Goal: Communication & Community: Answer question/provide support

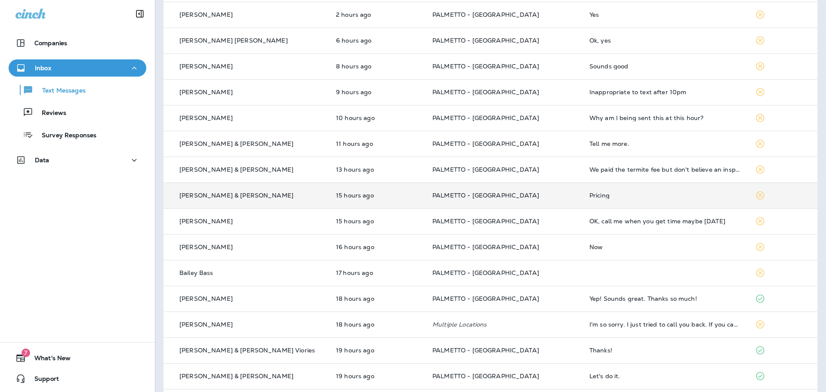
scroll to position [115, 0]
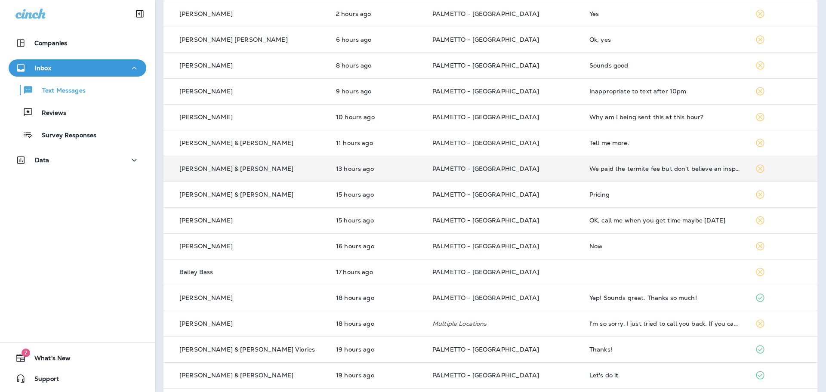
click at [536, 162] on td "PALMETTO - [GEOGRAPHIC_DATA]" at bounding box center [504, 169] width 157 height 26
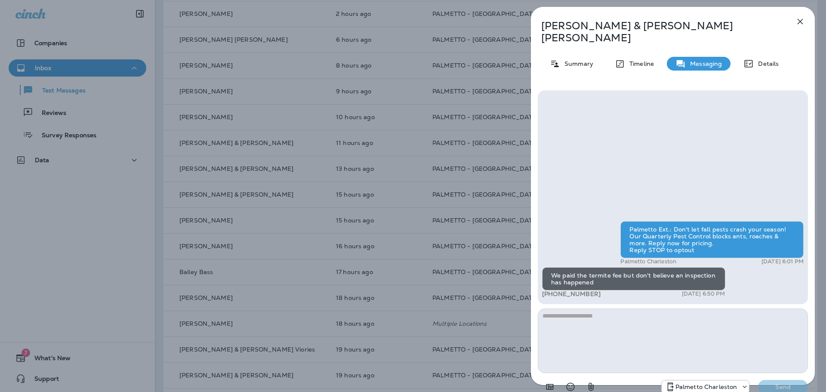
click at [803, 21] on icon "button" at bounding box center [800, 21] width 10 height 10
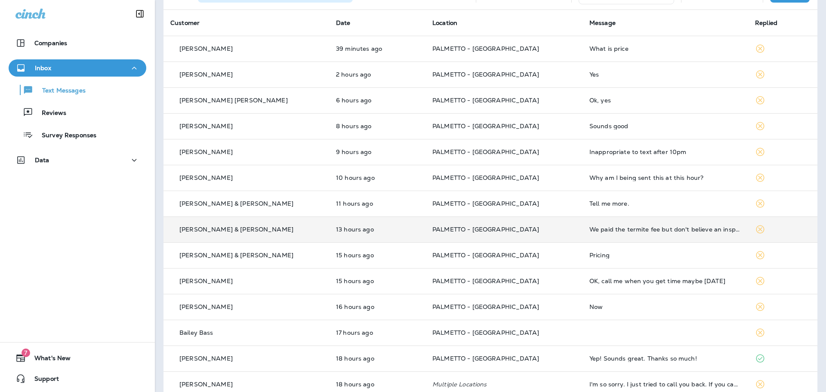
scroll to position [43, 0]
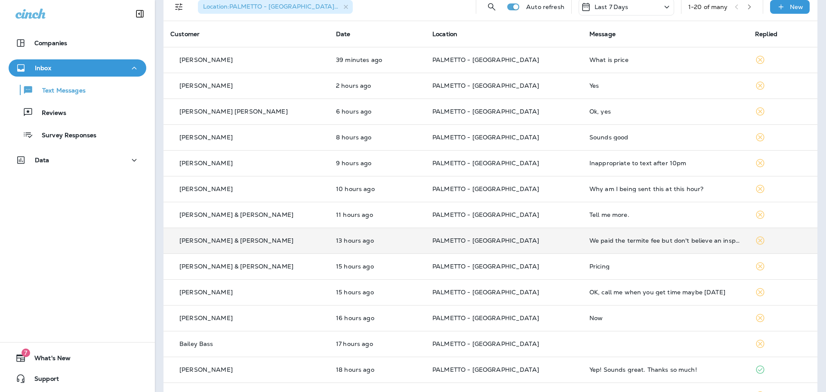
click at [533, 242] on p "PALMETTO - [GEOGRAPHIC_DATA]" at bounding box center [504, 240] width 143 height 7
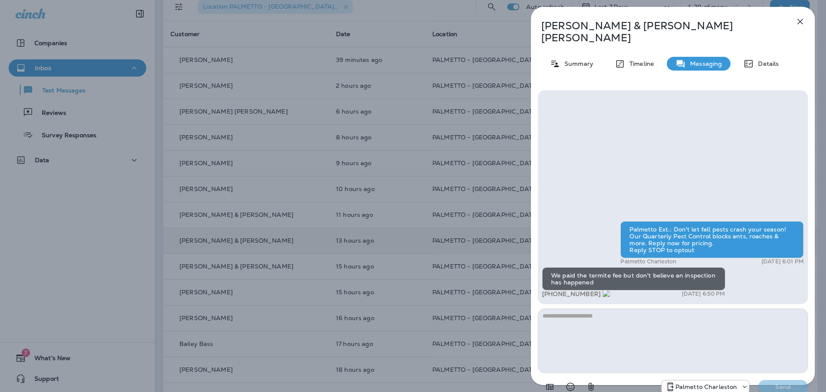
drag, startPoint x: 593, startPoint y: 282, endPoint x: 553, endPoint y: 284, distance: 40.1
click at [553, 290] on span "[PHONE_NUMBER]" at bounding box center [576, 294] width 68 height 8
copy span "773) 301-3098"
click at [592, 309] on textarea at bounding box center [673, 341] width 270 height 65
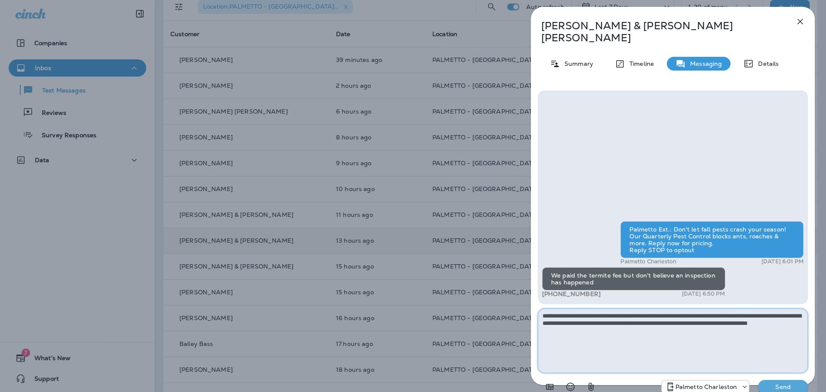
type textarea "**********"
click at [779, 383] on p "Send" at bounding box center [783, 387] width 36 height 8
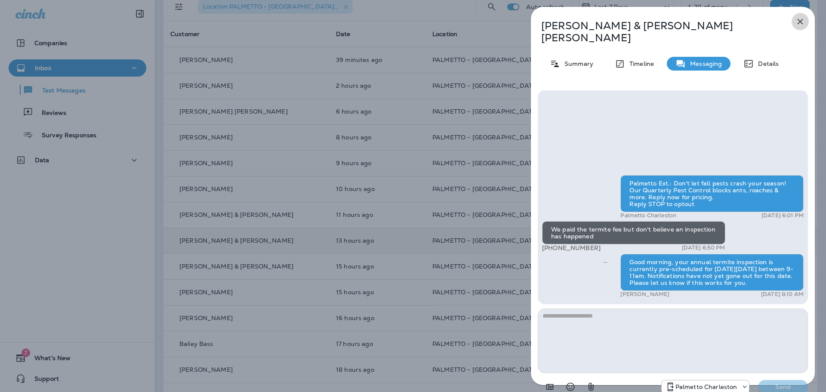
click at [800, 25] on icon "button" at bounding box center [800, 21] width 10 height 10
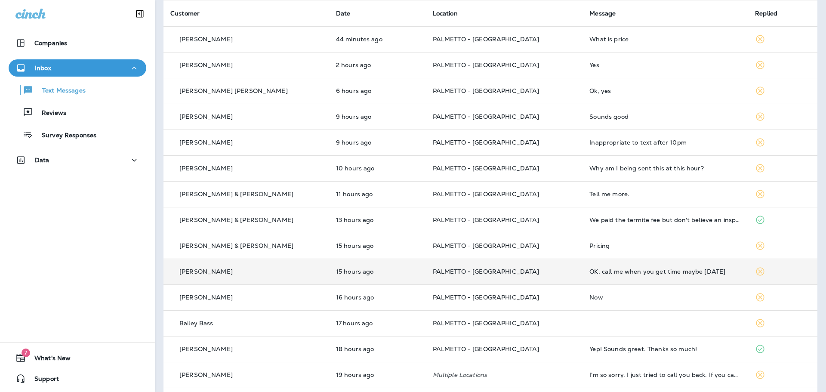
scroll to position [57, 0]
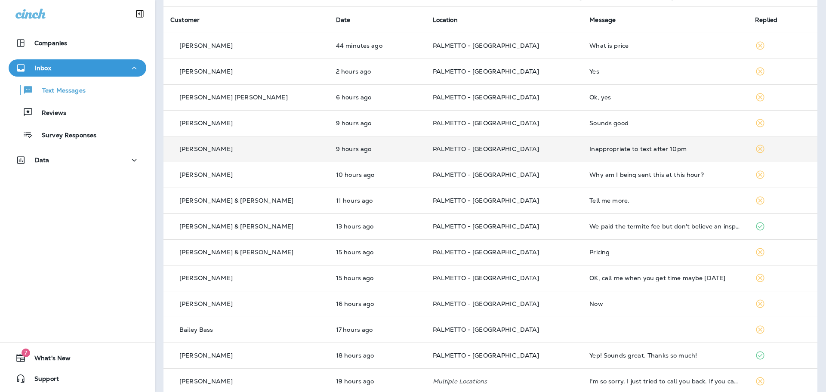
click at [545, 154] on td "PALMETTO - [GEOGRAPHIC_DATA]" at bounding box center [504, 149] width 157 height 26
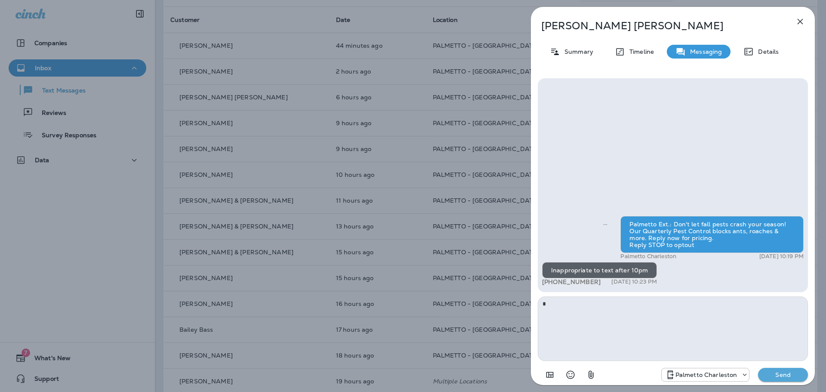
type textarea "*"
click at [774, 372] on p "Send" at bounding box center [783, 375] width 36 height 8
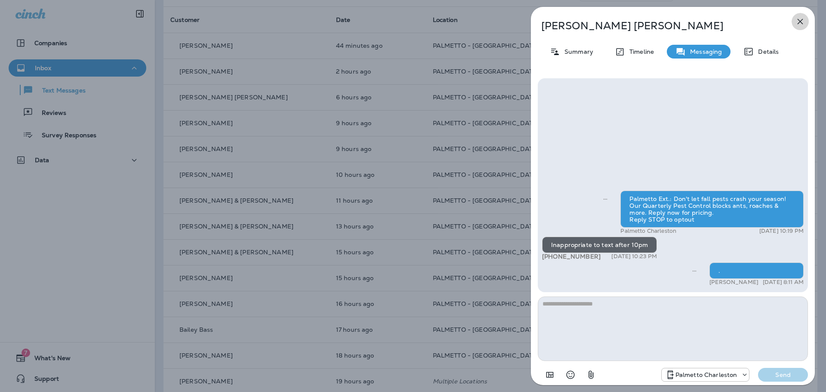
click at [804, 20] on icon "button" at bounding box center [800, 21] width 10 height 10
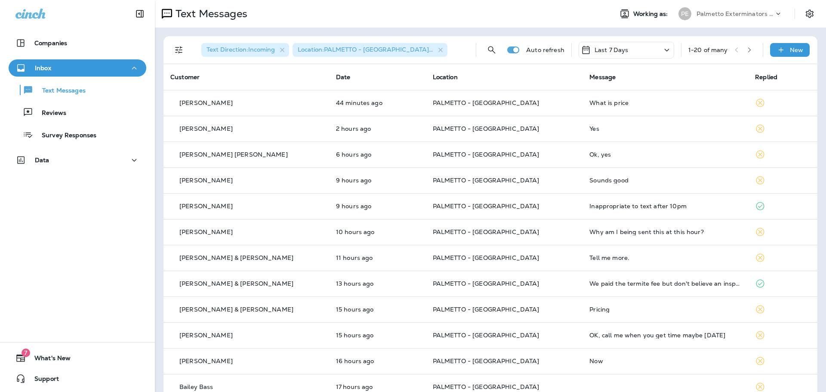
click at [538, 206] on p "PALMETTO - [GEOGRAPHIC_DATA]" at bounding box center [504, 206] width 143 height 7
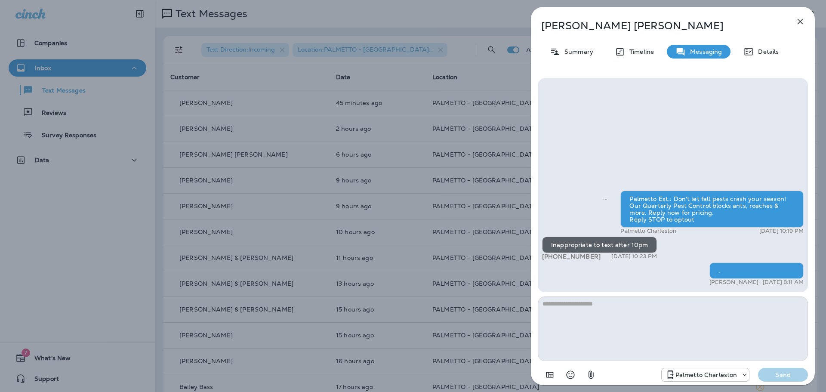
click at [600, 309] on textarea at bounding box center [673, 329] width 270 height 65
drag, startPoint x: 737, startPoint y: 306, endPoint x: 539, endPoint y: 297, distance: 198.1
click at [539, 297] on div "**********" at bounding box center [673, 230] width 270 height 305
type textarea "**********"
click at [785, 375] on p "Send" at bounding box center [783, 375] width 36 height 8
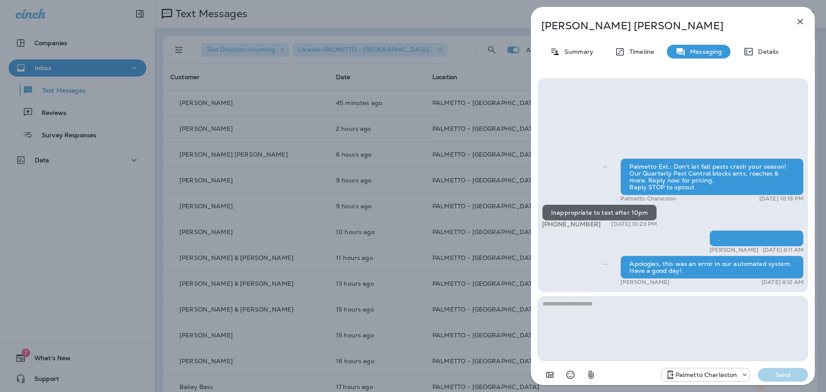
click at [800, 21] on icon "button" at bounding box center [801, 22] width 6 height 6
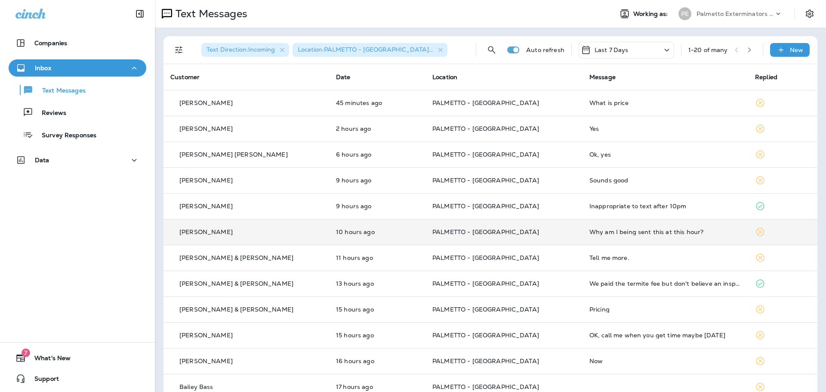
click at [603, 236] on td "Why am I being sent this at this hour?" at bounding box center [666, 232] width 166 height 26
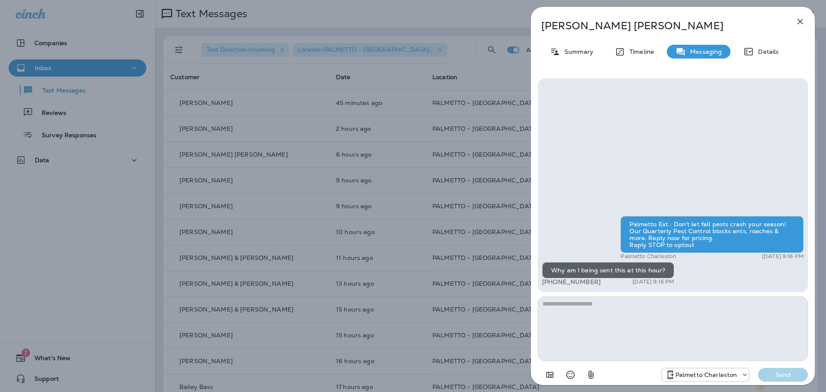
click at [601, 312] on textarea at bounding box center [673, 329] width 270 height 65
type textarea "**********"
click at [775, 372] on p "Send" at bounding box center [783, 375] width 36 height 8
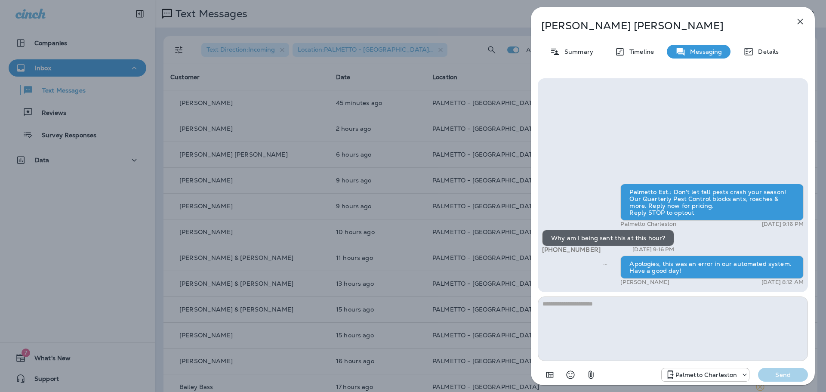
click at [800, 25] on icon "button" at bounding box center [800, 21] width 10 height 10
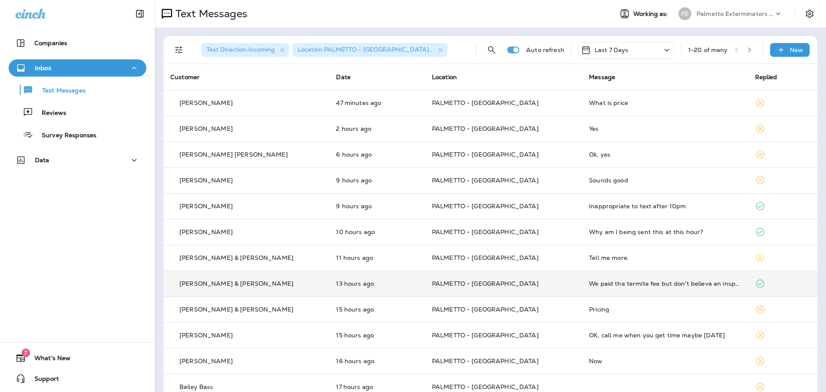
click at [507, 278] on td "PALMETTO - [GEOGRAPHIC_DATA]" at bounding box center [503, 284] width 157 height 26
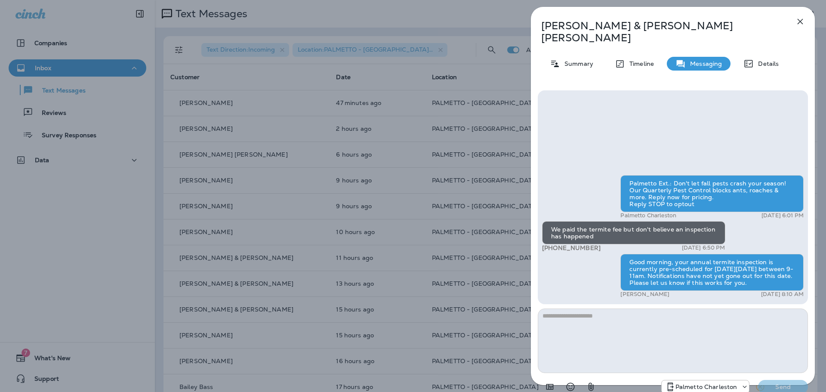
click at [798, 20] on icon "button" at bounding box center [800, 21] width 10 height 10
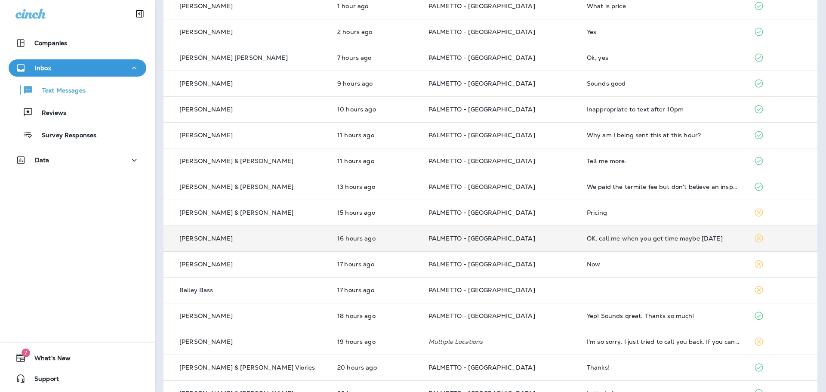
scroll to position [100, 0]
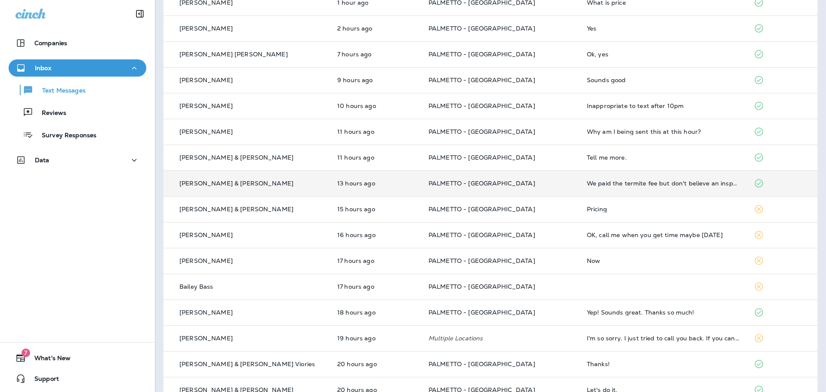
click at [538, 182] on p "PALMETTO - [GEOGRAPHIC_DATA]" at bounding box center [501, 183] width 145 height 7
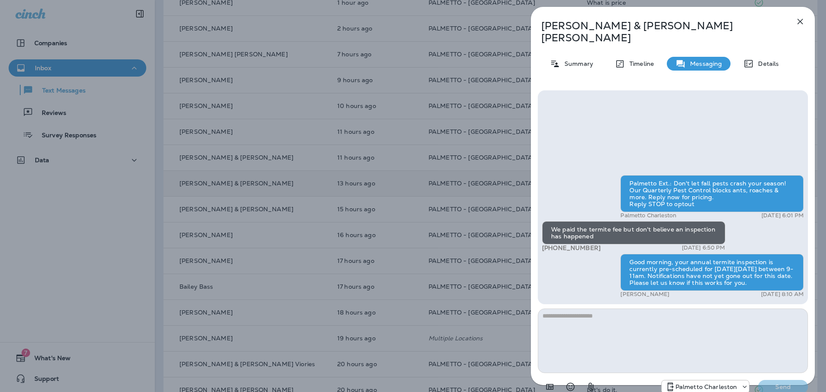
click at [798, 25] on icon "button" at bounding box center [800, 21] width 10 height 10
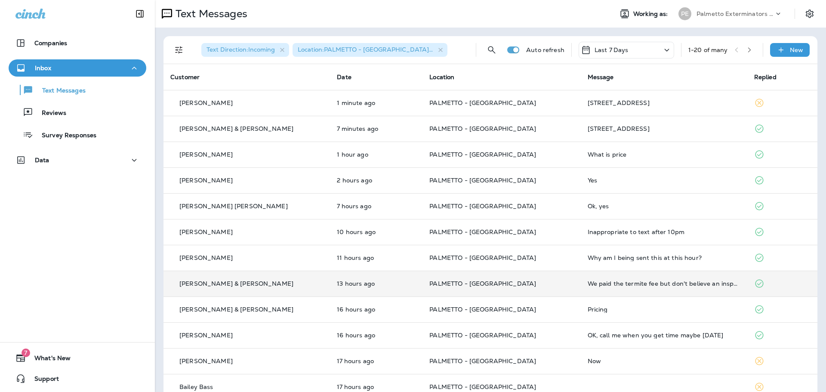
click at [534, 273] on td "PALMETTO - [GEOGRAPHIC_DATA]" at bounding box center [502, 284] width 158 height 26
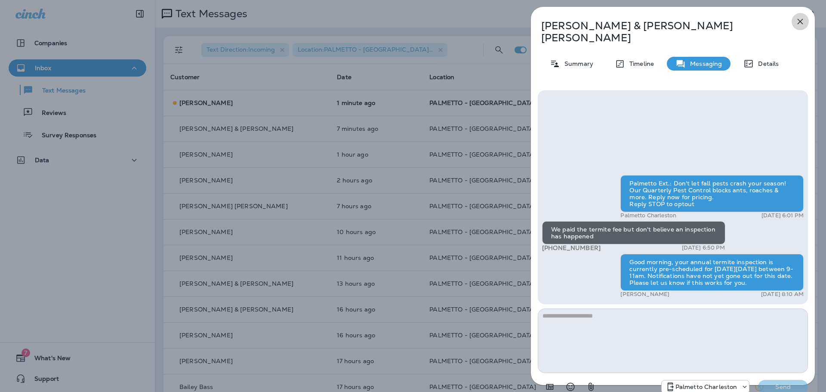
click at [797, 23] on icon "button" at bounding box center [800, 21] width 10 height 10
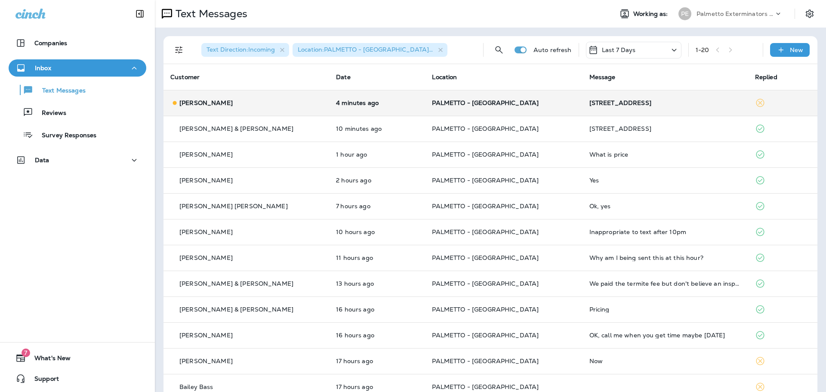
click at [251, 101] on div "[PERSON_NAME]" at bounding box center [246, 103] width 152 height 9
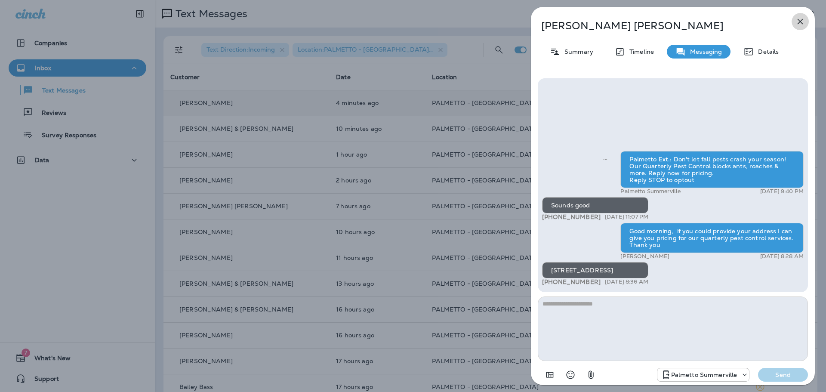
click at [799, 19] on icon "button" at bounding box center [800, 21] width 10 height 10
